Goal: Information Seeking & Learning: Find specific fact

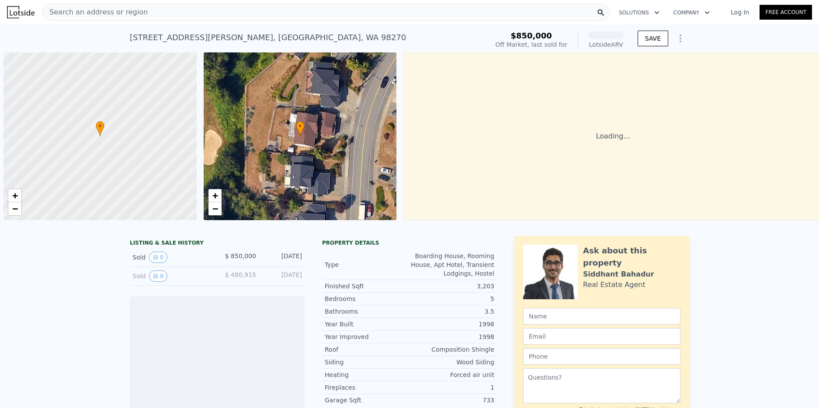
scroll to position [0, 3]
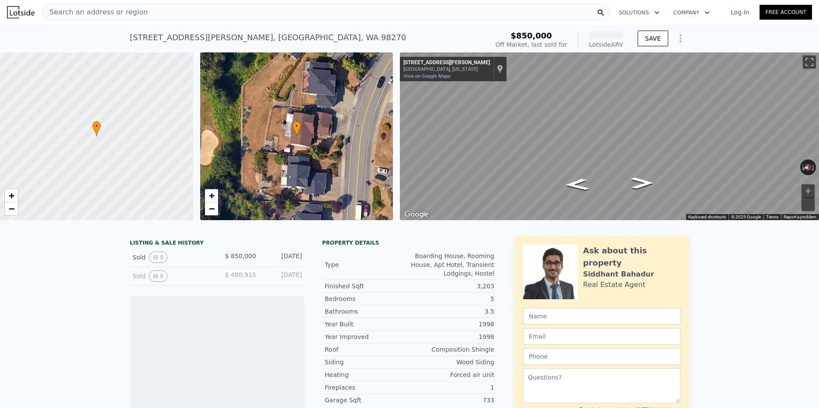
click at [233, 10] on div "Search an address or region" at bounding box center [326, 11] width 568 height 17
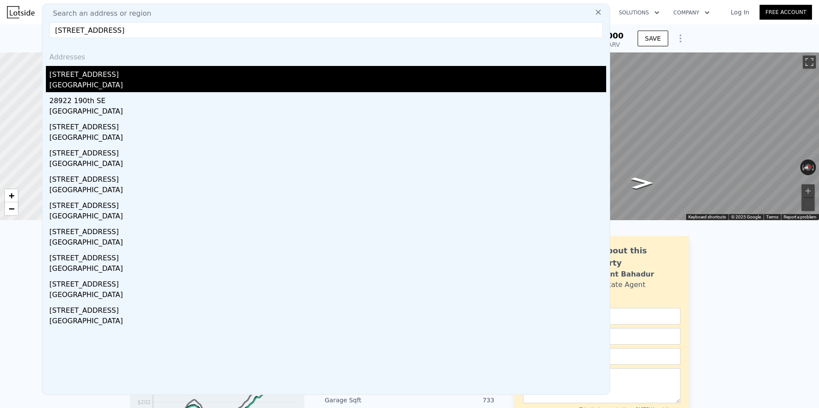
type input "[STREET_ADDRESS]"
click at [93, 79] on div "[STREET_ADDRESS]" at bounding box center [327, 73] width 557 height 14
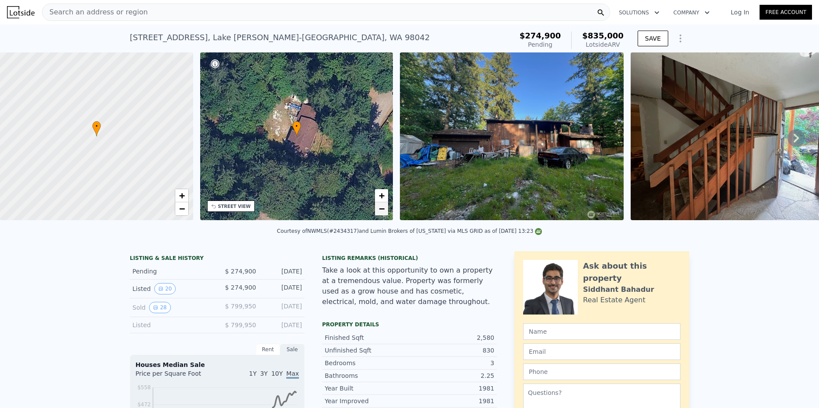
click at [381, 211] on span "−" at bounding box center [382, 208] width 6 height 11
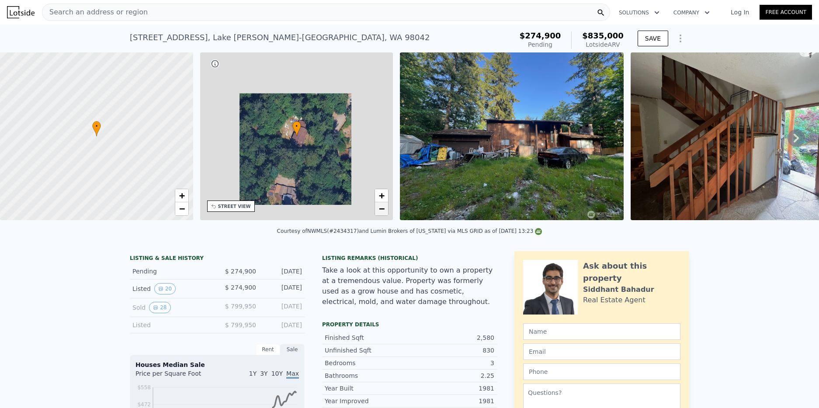
click at [381, 211] on span "−" at bounding box center [382, 208] width 6 height 11
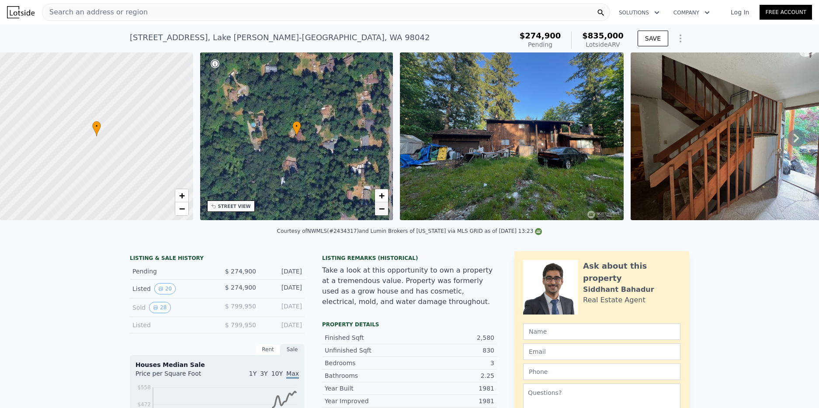
click at [381, 211] on span "−" at bounding box center [382, 208] width 6 height 11
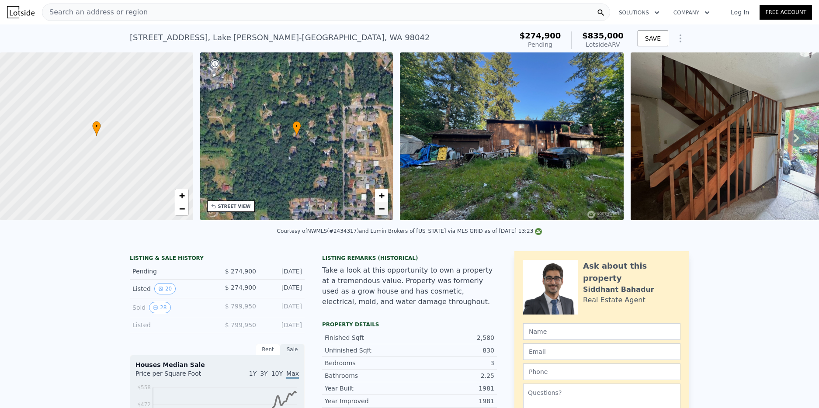
click at [381, 211] on span "−" at bounding box center [382, 208] width 6 height 11
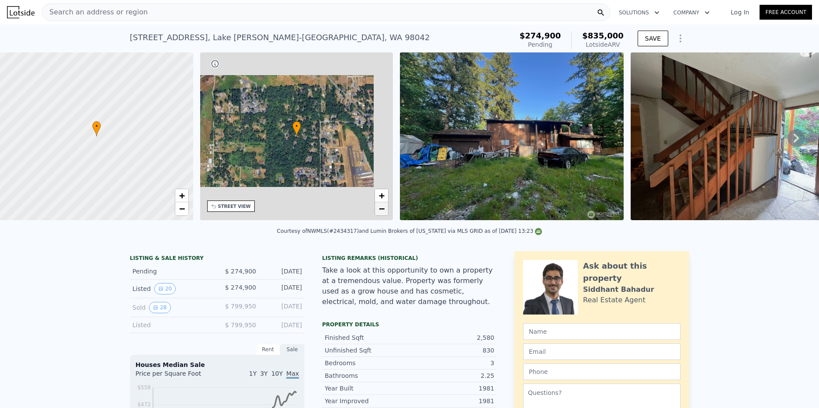
click at [381, 211] on span "−" at bounding box center [382, 208] width 6 height 11
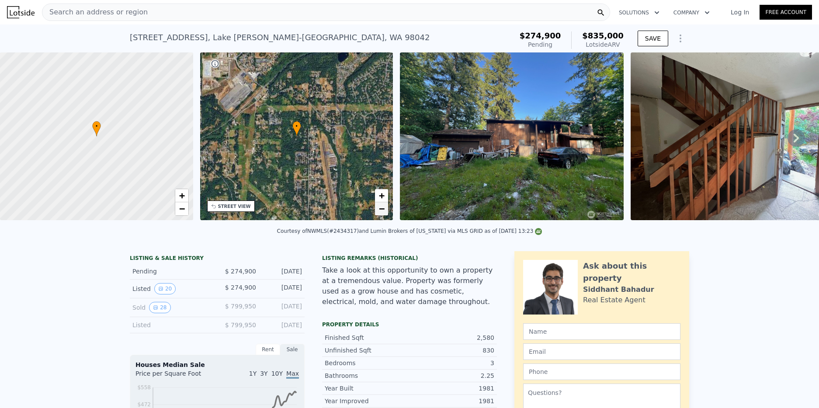
click at [381, 211] on span "−" at bounding box center [382, 208] width 6 height 11
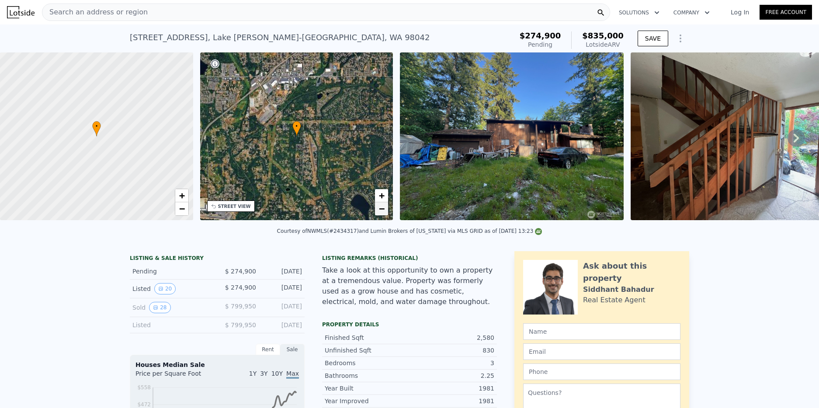
click at [381, 211] on span "−" at bounding box center [382, 208] width 6 height 11
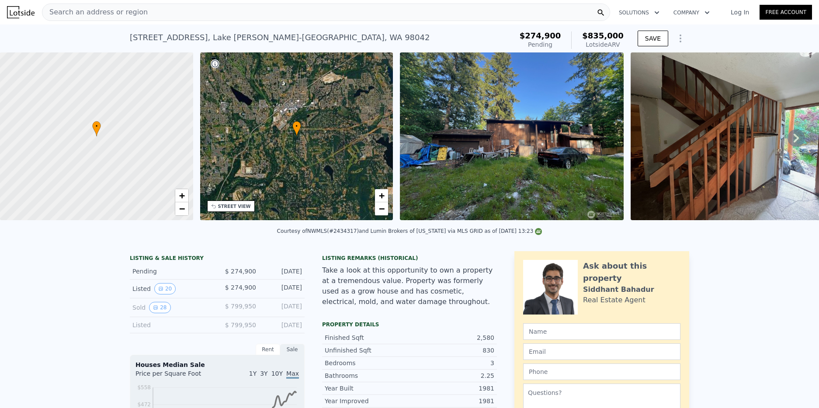
click at [163, 304] on button "28" at bounding box center [159, 307] width 21 height 11
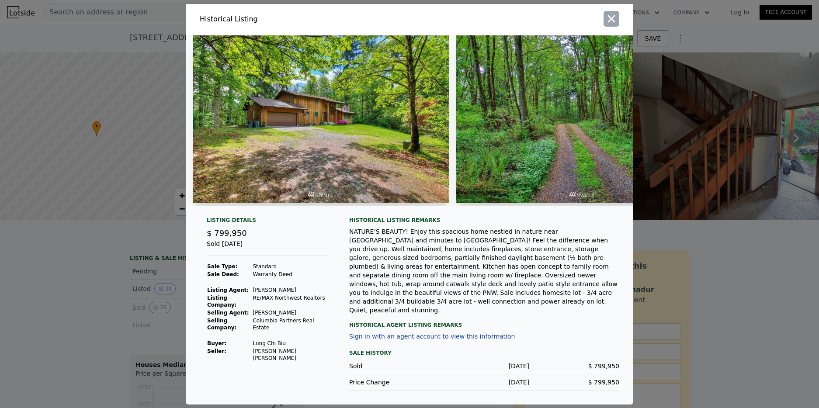
click at [612, 25] on icon "button" at bounding box center [611, 19] width 12 height 12
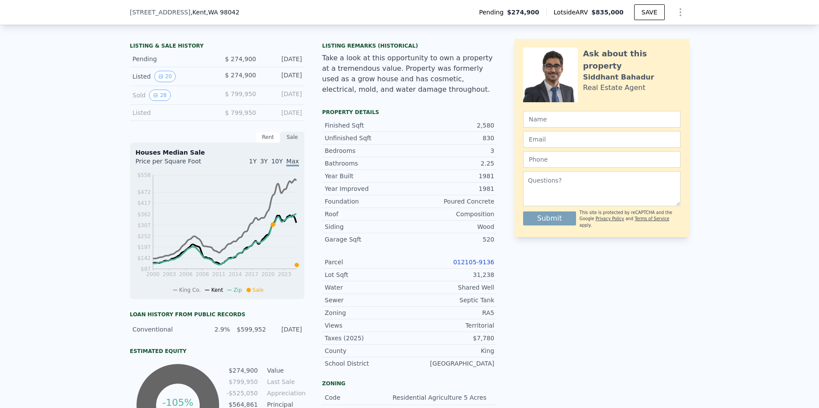
scroll to position [211, 0]
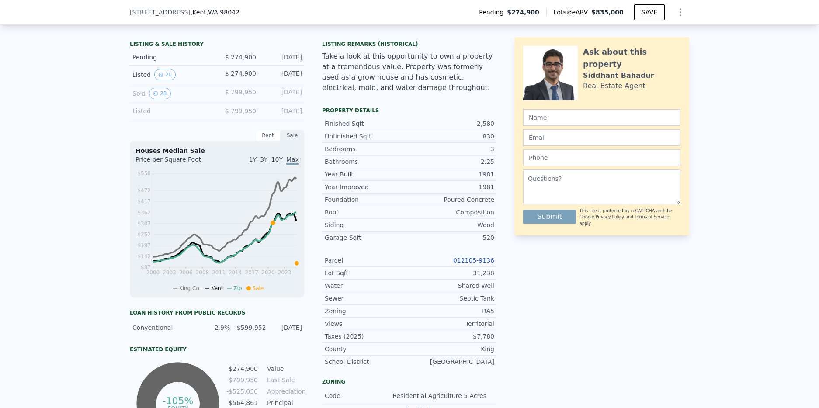
click at [465, 261] on link "012105-9136" at bounding box center [473, 260] width 41 height 7
